Goal: Navigation & Orientation: Find specific page/section

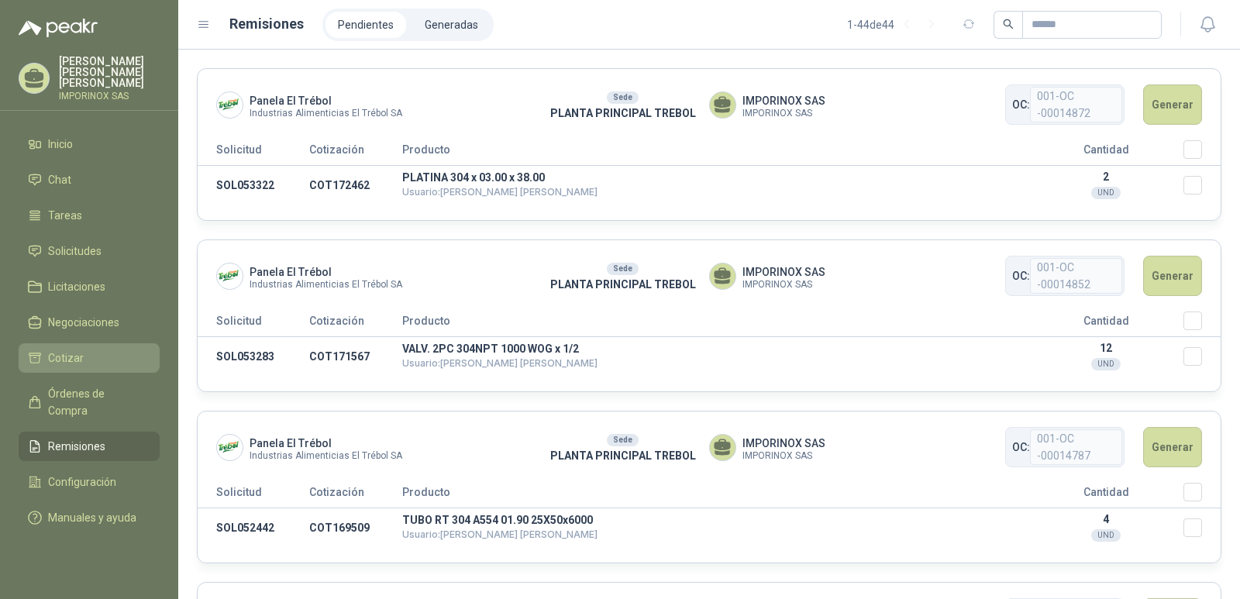
click at [44, 349] on li "Cotizar" at bounding box center [89, 357] width 122 height 17
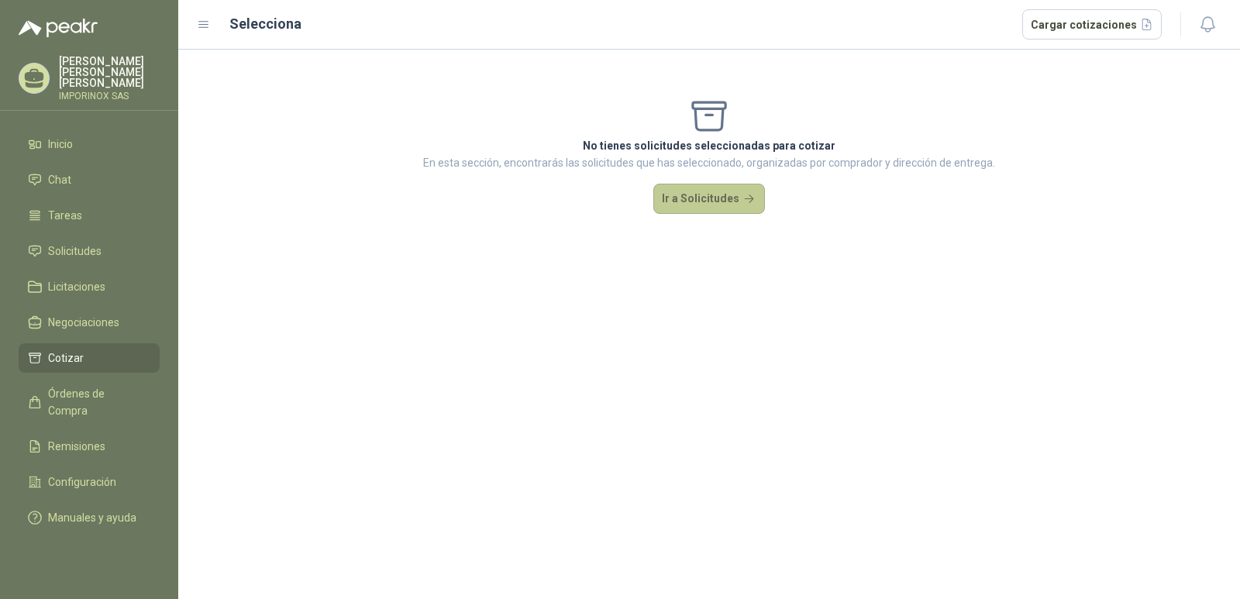
click at [714, 192] on button "Ir a Solicitudes" at bounding box center [709, 199] width 112 height 31
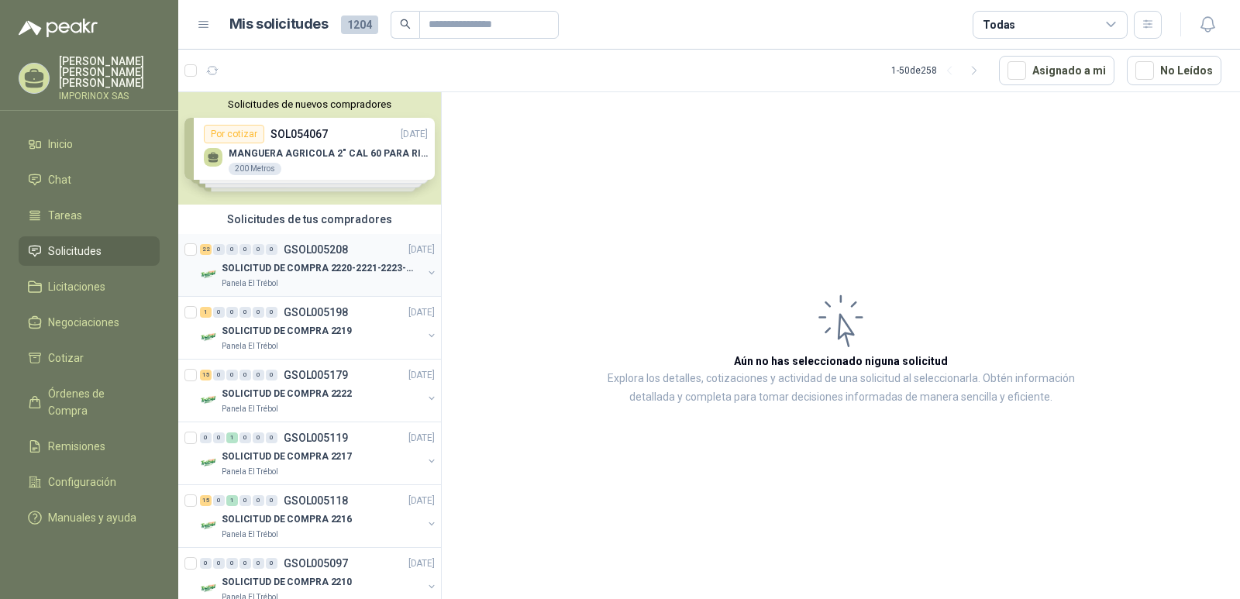
click at [295, 263] on p "SOLICITUD DE COMPRA 2220-2221-2223-2224" at bounding box center [318, 268] width 193 height 15
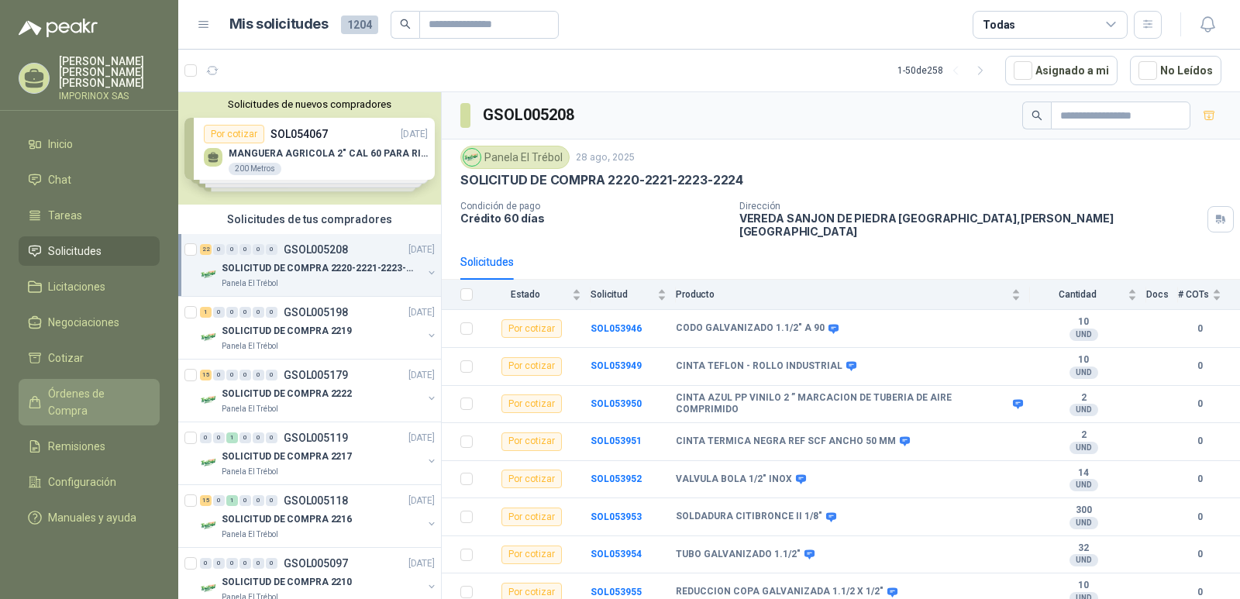
click at [84, 385] on span "Órdenes de Compra" at bounding box center [96, 402] width 97 height 34
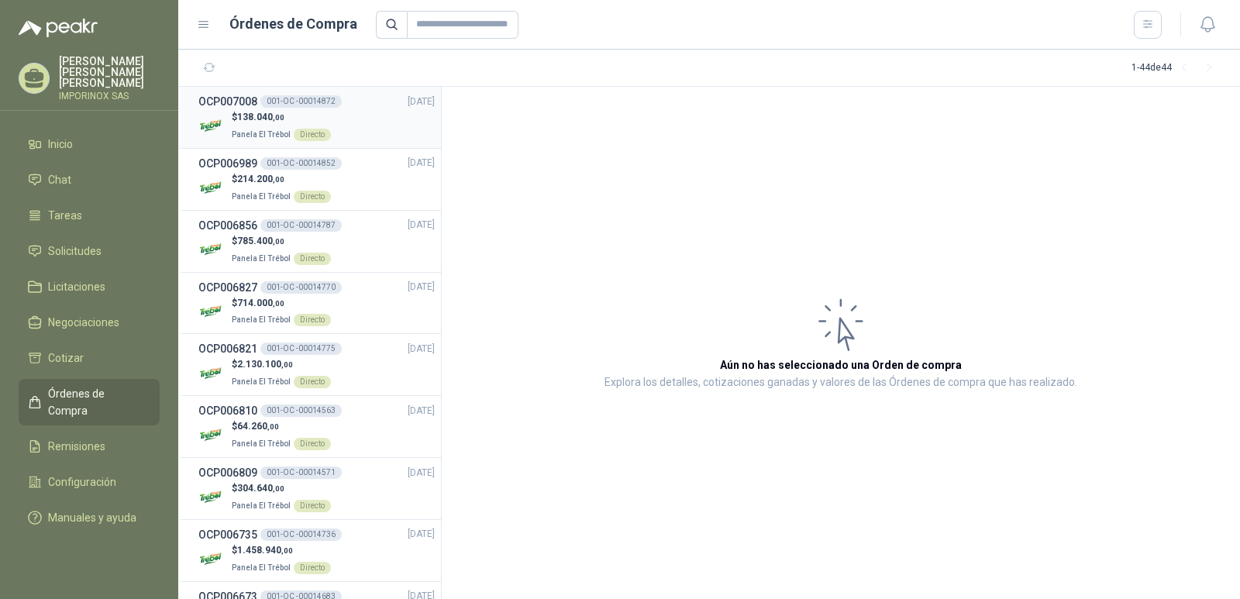
click at [262, 111] on p "$ 138.040 ,00" at bounding box center [281, 117] width 99 height 15
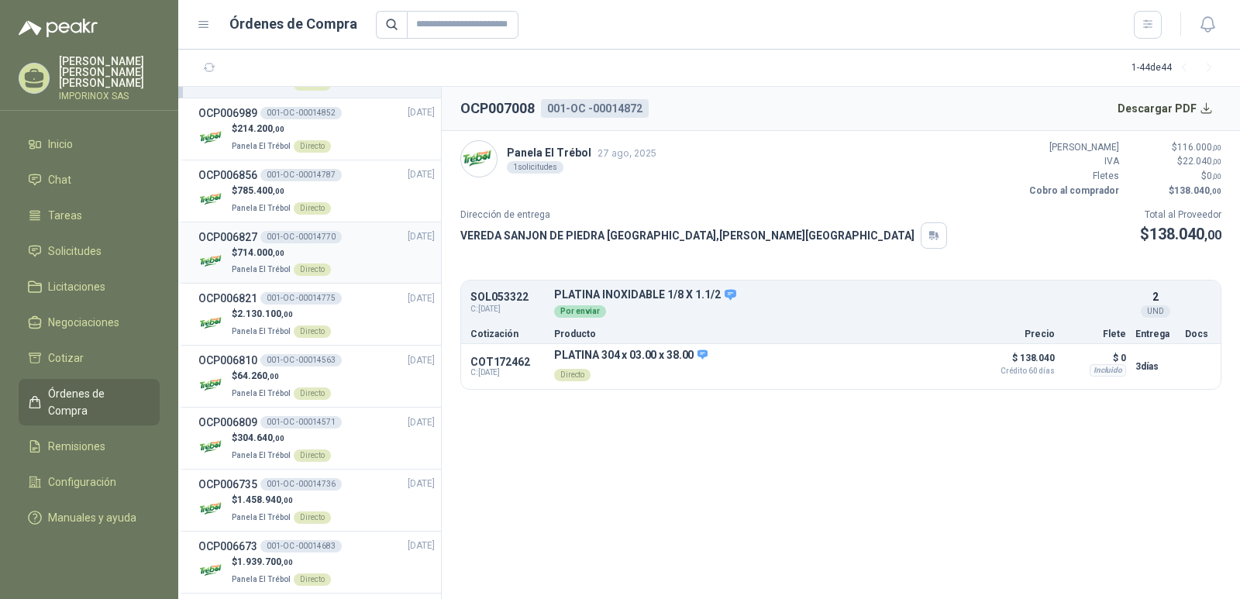
scroll to position [77, 0]
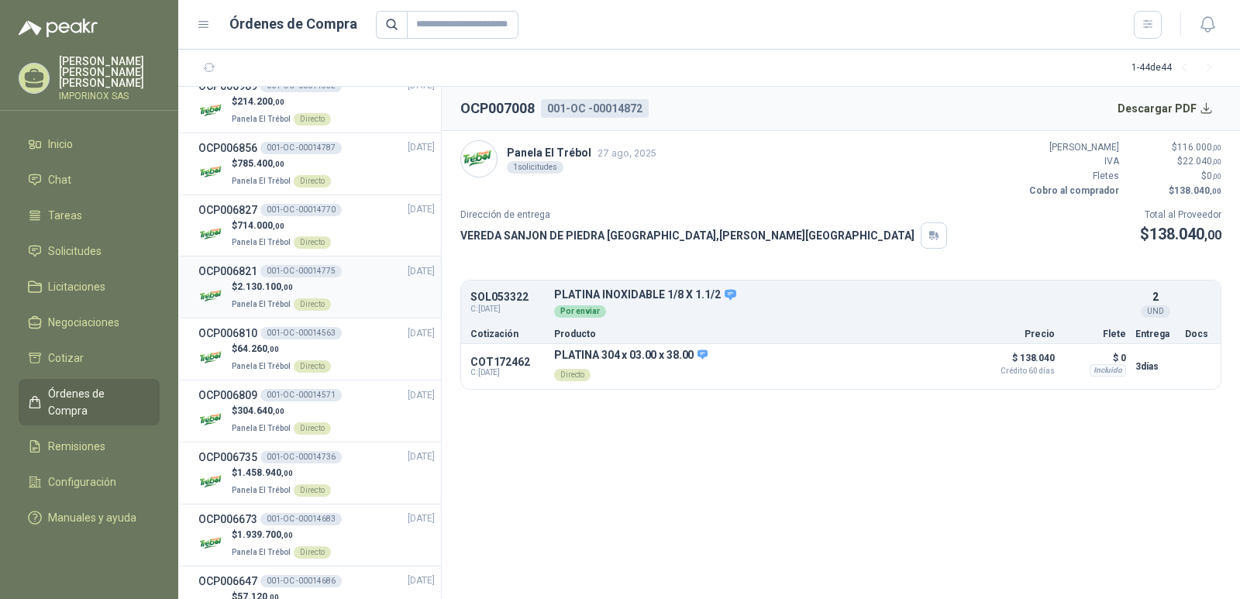
click at [276, 292] on p "$ 2.130.100 ,00" at bounding box center [281, 287] width 99 height 15
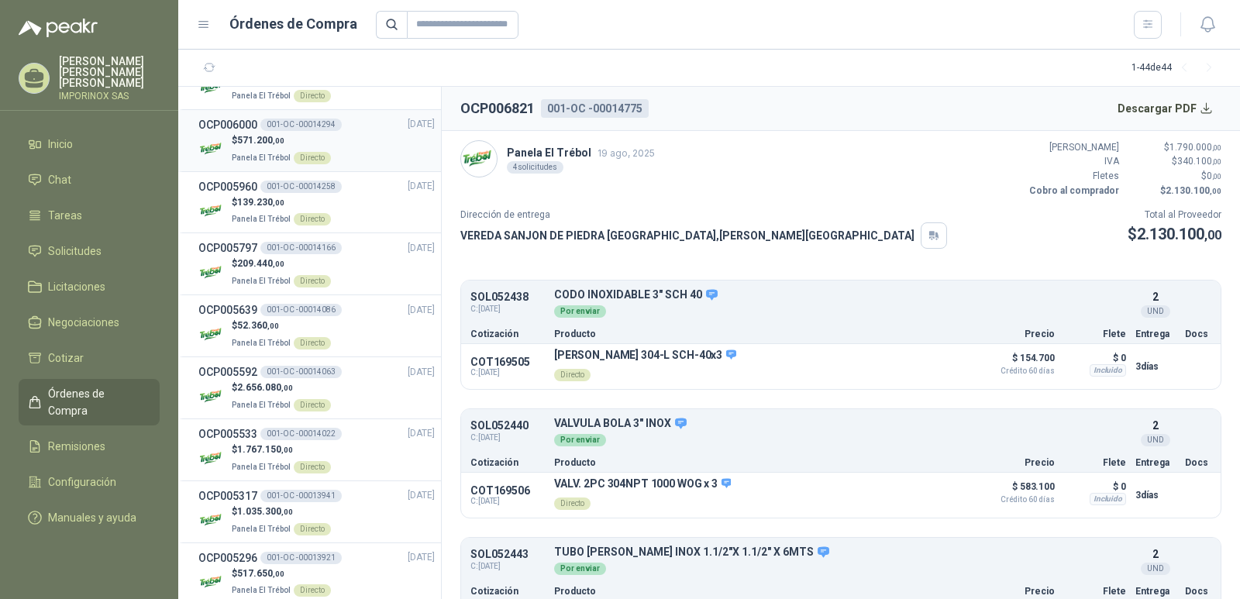
scroll to position [930, 0]
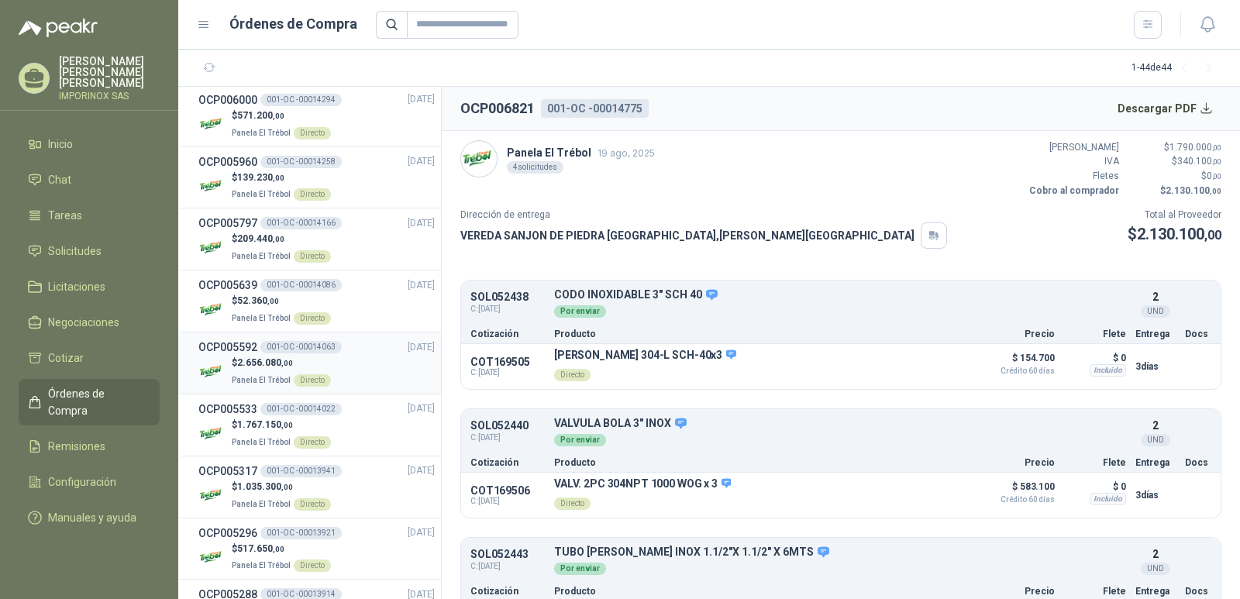
click at [256, 363] on span "2.656.080 ,00" at bounding box center [265, 362] width 56 height 11
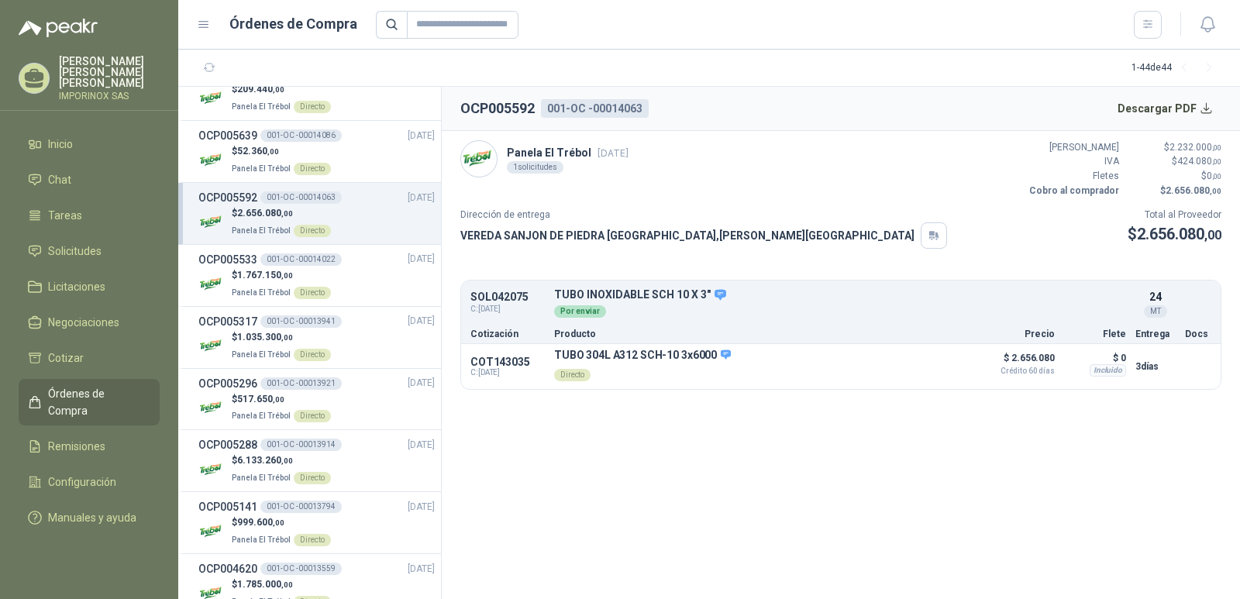
scroll to position [1085, 0]
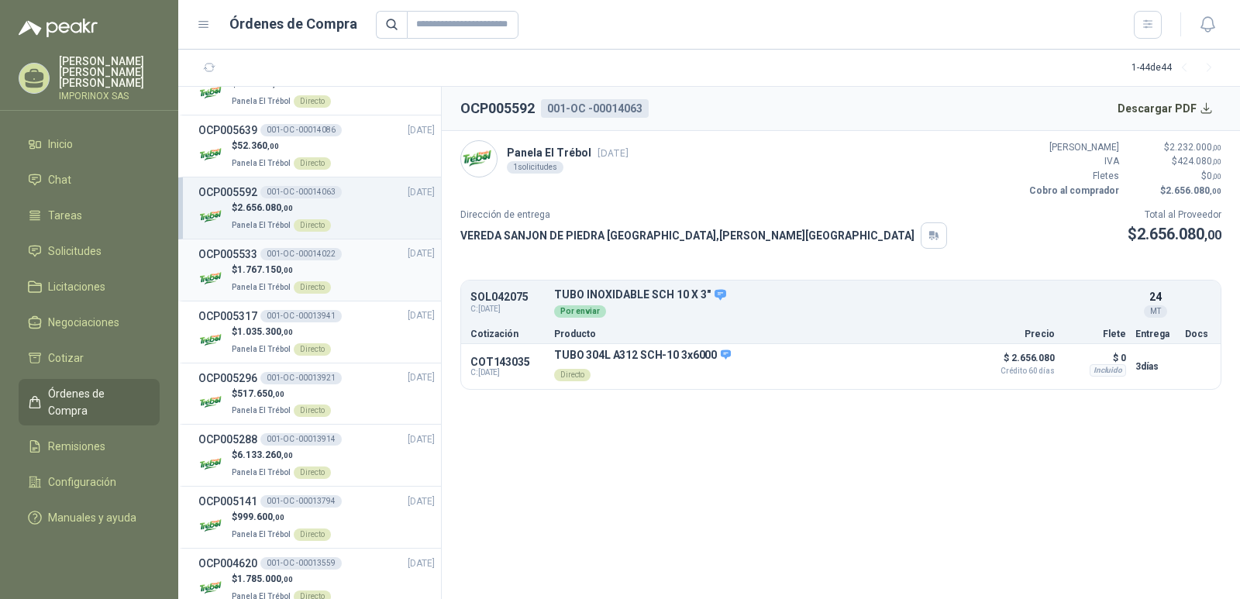
click at [280, 272] on span "1.767.150 ,00" at bounding box center [265, 269] width 56 height 11
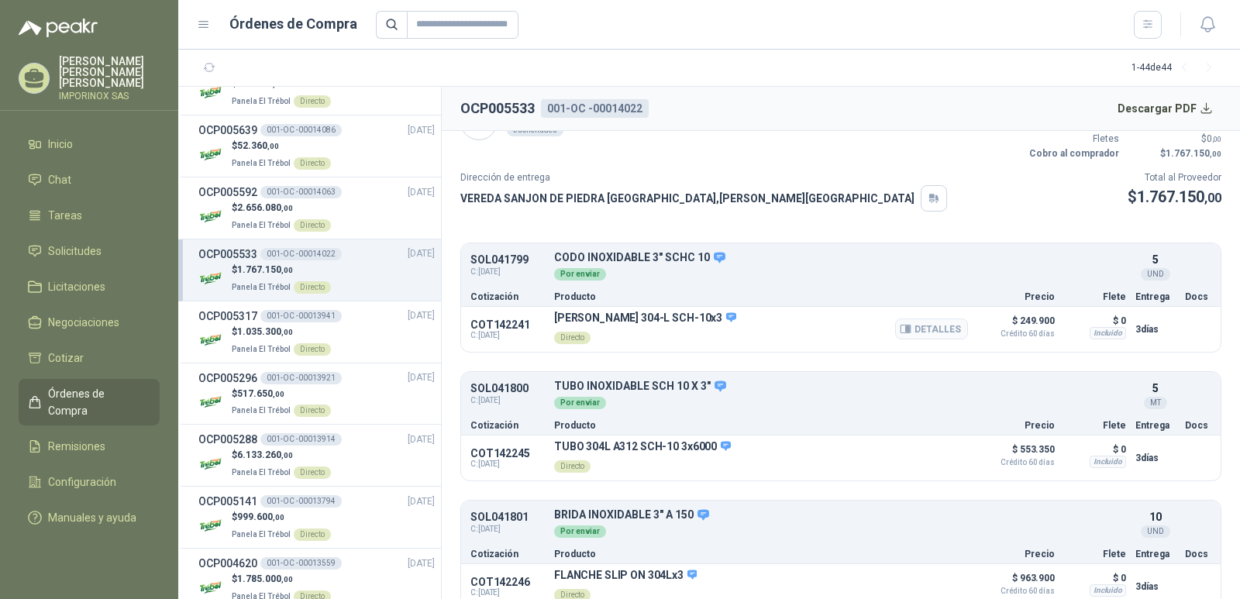
scroll to position [57, 0]
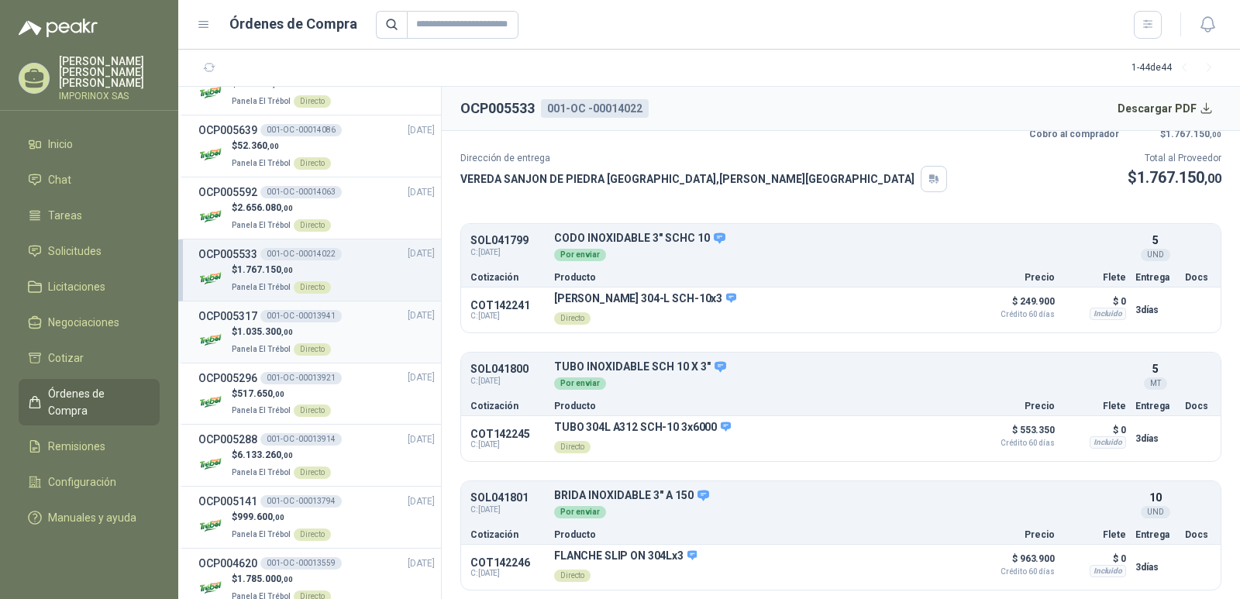
click at [249, 341] on p "Panela El Trébol Directo" at bounding box center [281, 347] width 99 height 17
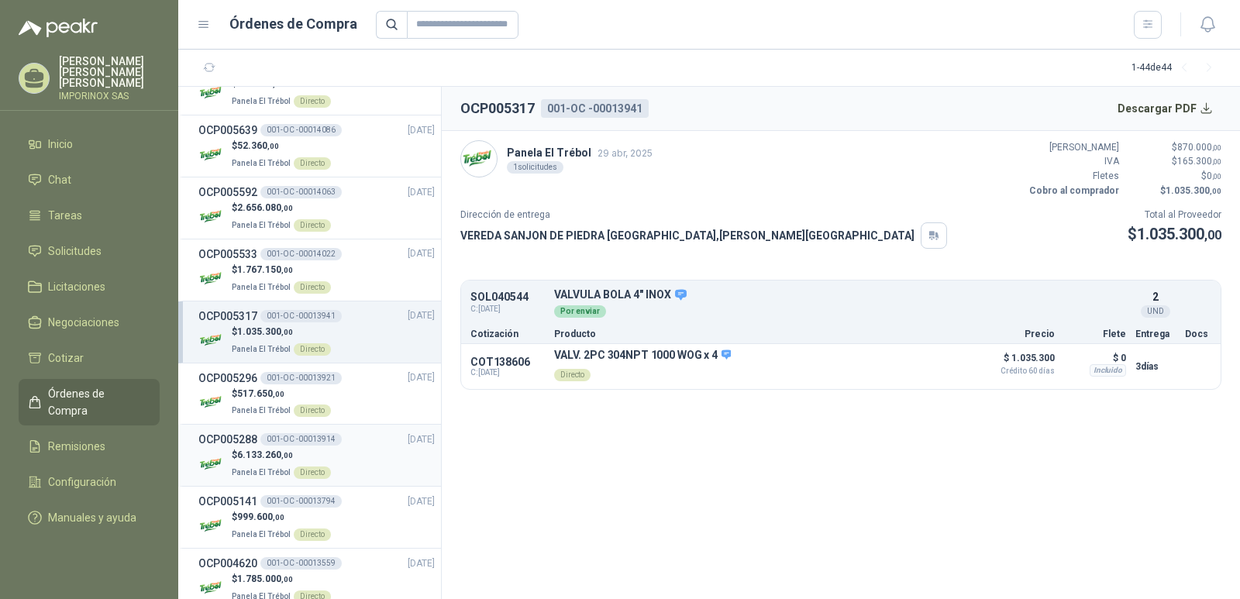
drag, startPoint x: 282, startPoint y: 449, endPoint x: 287, endPoint y: 443, distance: 8.2
click at [283, 449] on span "6.133.260 ,00" at bounding box center [265, 454] width 56 height 11
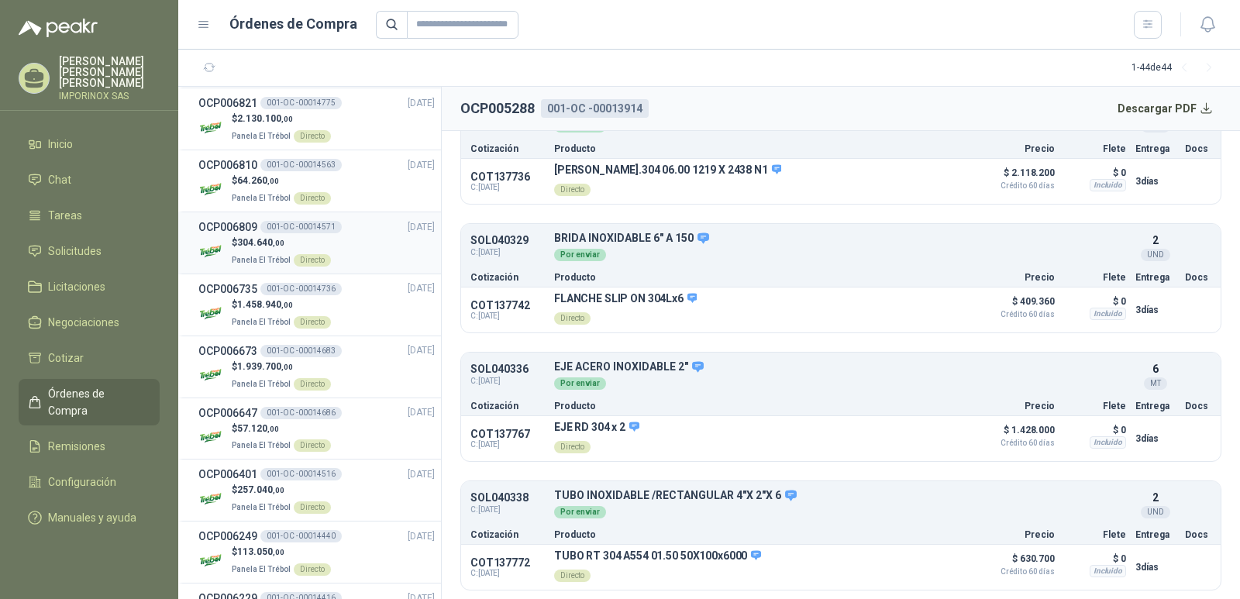
scroll to position [77, 0]
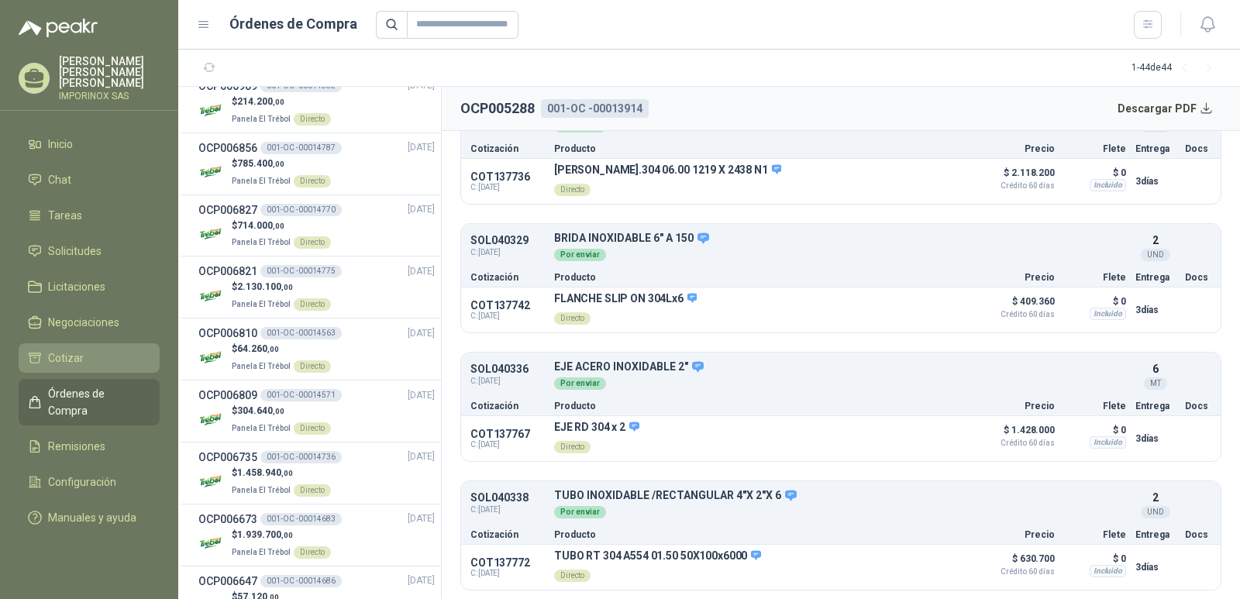
click at [50, 349] on span "Cotizar" at bounding box center [66, 357] width 36 height 17
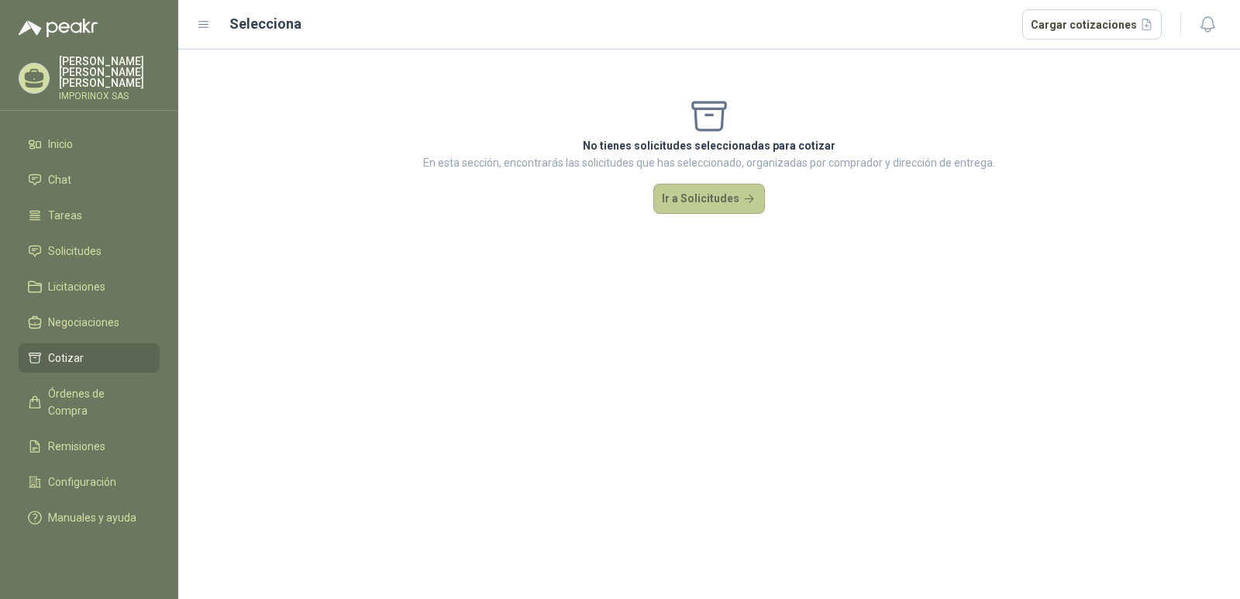
click at [724, 196] on button "Ir a Solicitudes" at bounding box center [709, 199] width 112 height 31
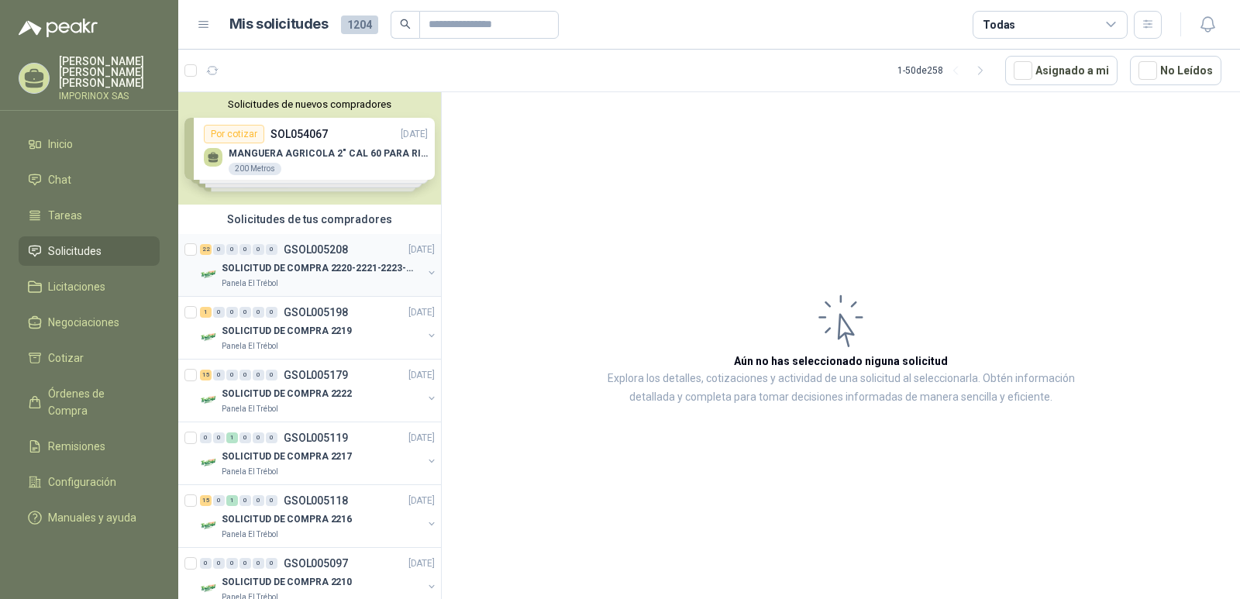
click at [272, 271] on p "SOLICITUD DE COMPRA 2220-2221-2223-2224" at bounding box center [318, 268] width 193 height 15
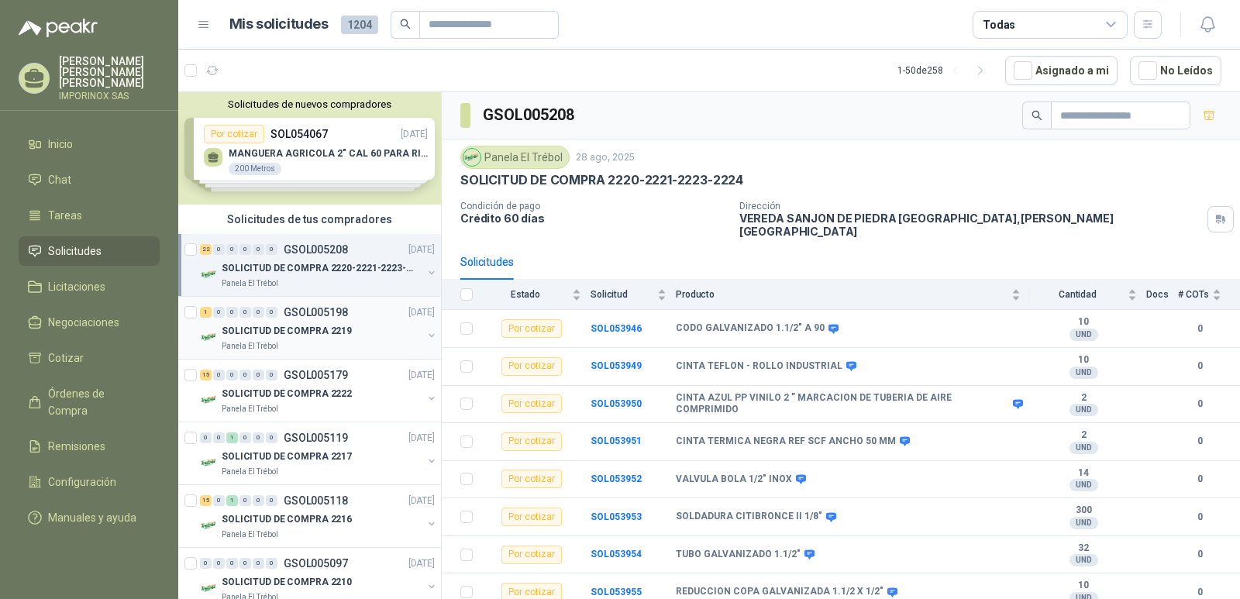
click at [298, 316] on p "GSOL005198" at bounding box center [316, 312] width 64 height 11
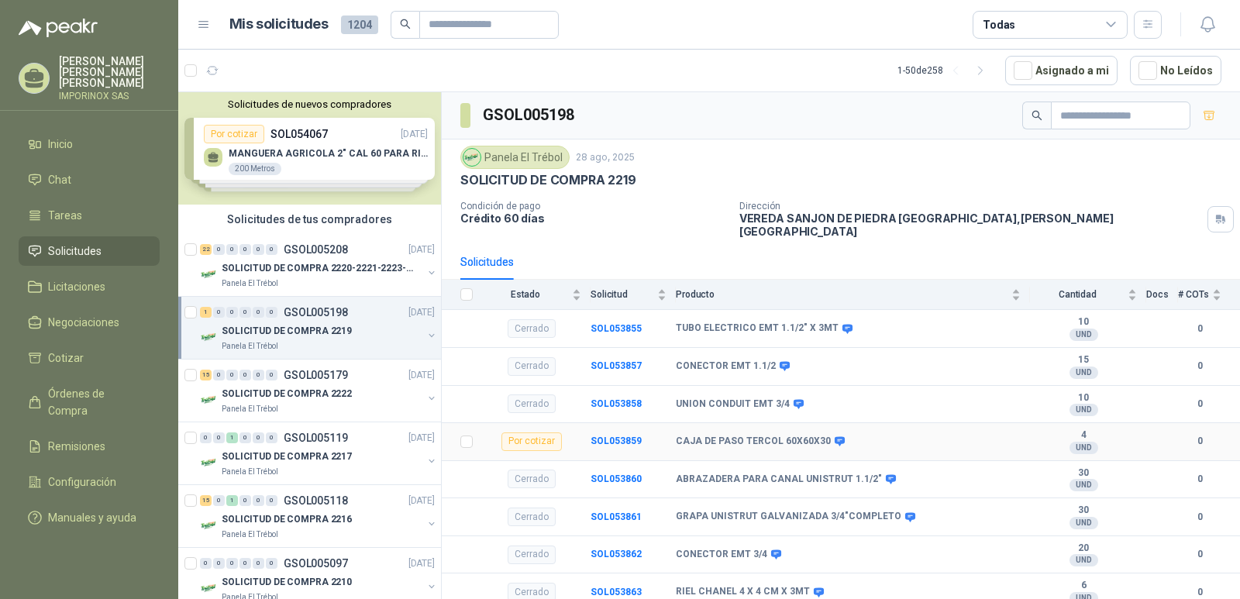
scroll to position [71, 0]
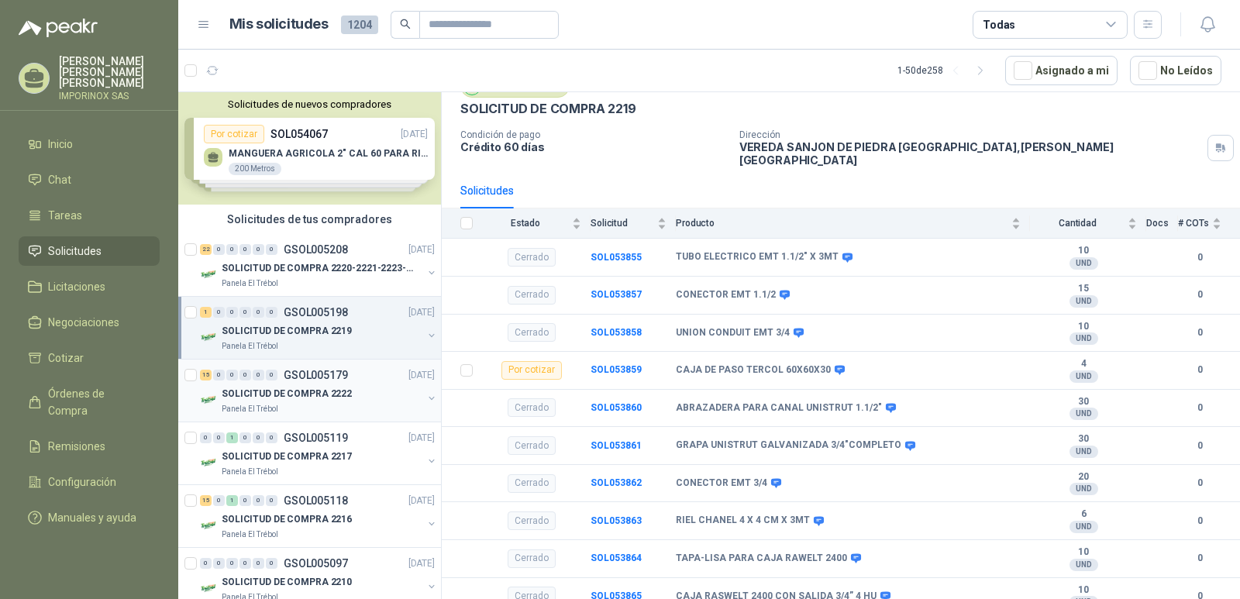
click at [310, 406] on div "Panela El Trébol" at bounding box center [322, 409] width 201 height 12
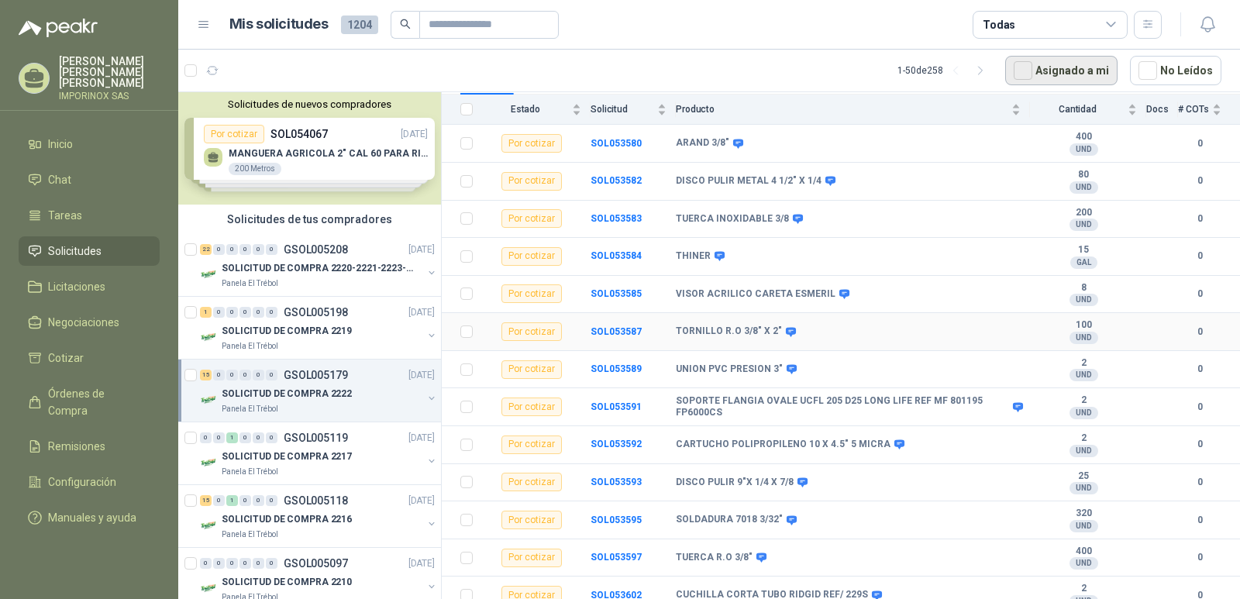
scroll to position [65, 0]
